Goal: Information Seeking & Learning: Learn about a topic

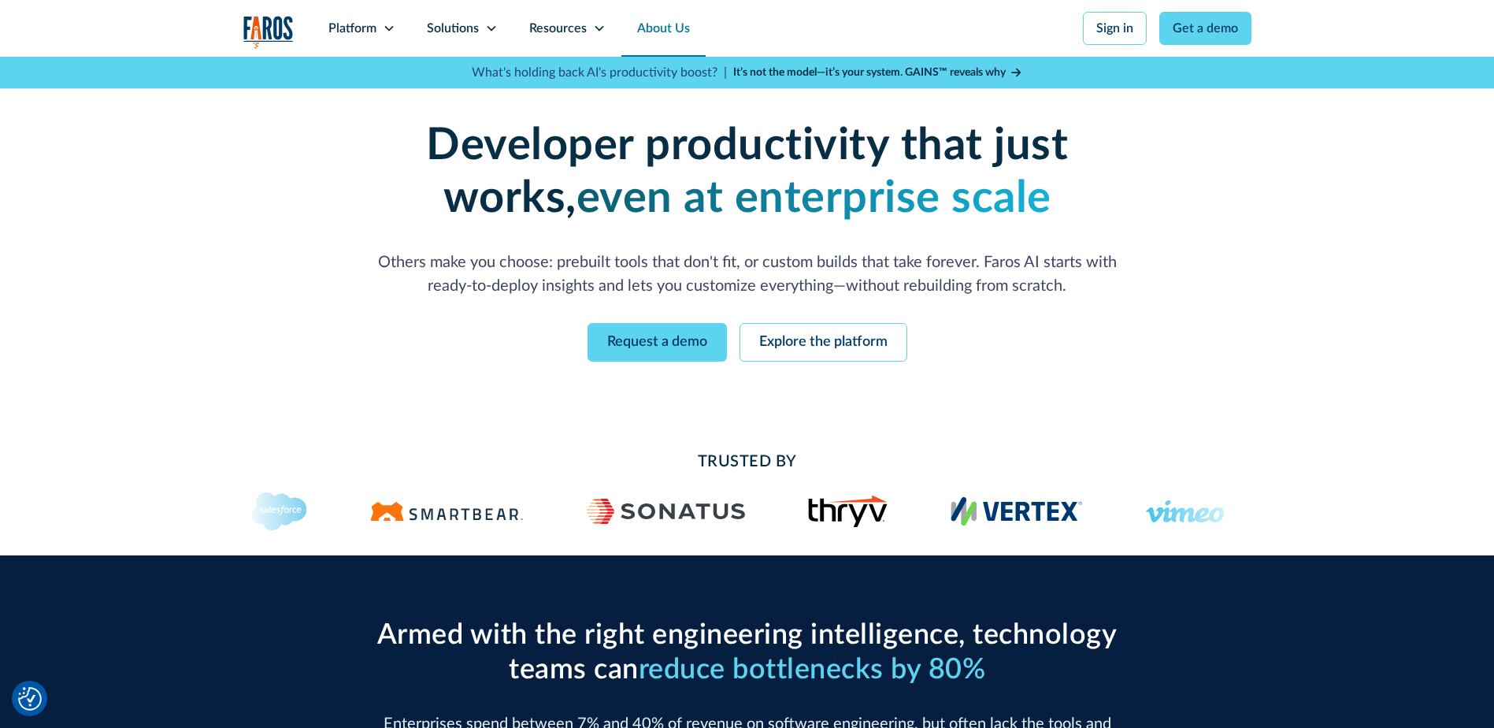
click at [671, 28] on link "About Us" at bounding box center [664, 28] width 84 height 57
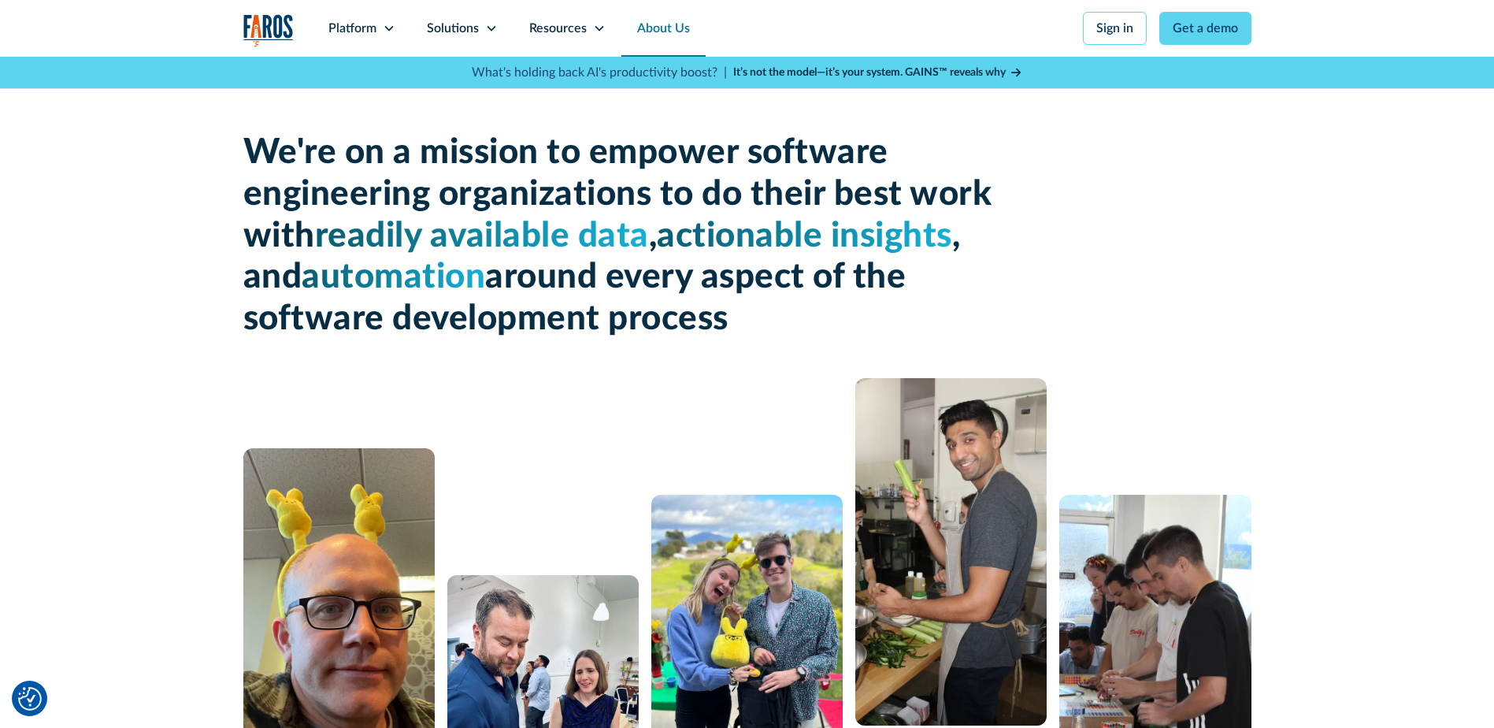
click at [654, 24] on link "About Us" at bounding box center [664, 28] width 84 height 57
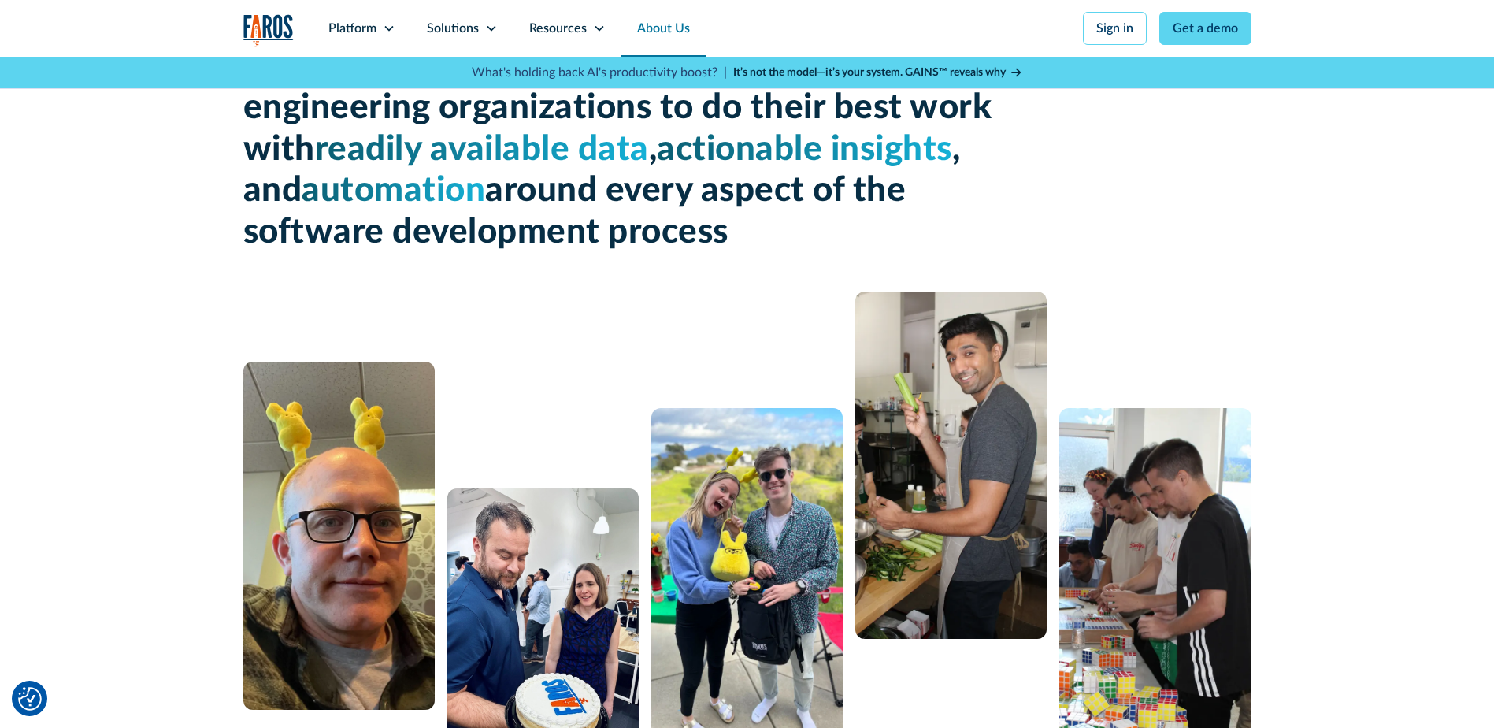
scroll to position [79, 0]
